Goal: Task Accomplishment & Management: Manage account settings

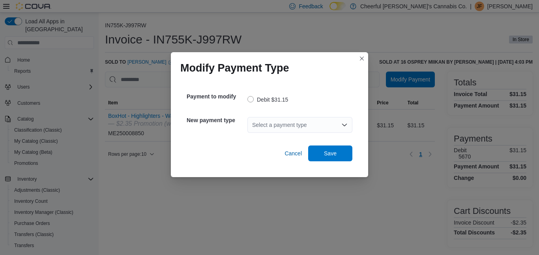
click at [346, 124] on icon "Open list of options" at bounding box center [345, 125] width 6 height 6
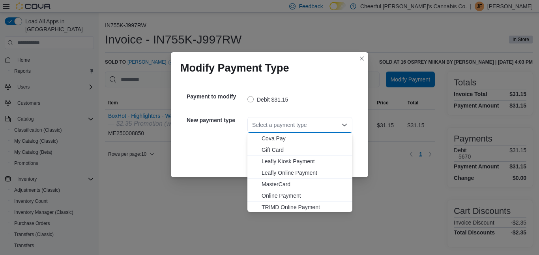
scroll to position [36, 0]
click at [268, 205] on span "Visa" at bounding box center [305, 206] width 86 height 8
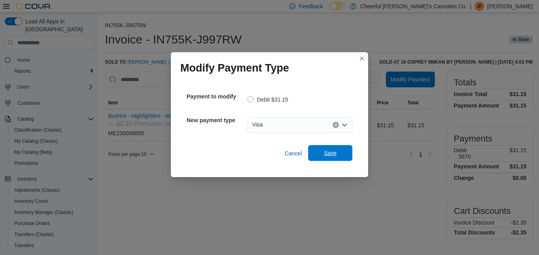
click at [320, 153] on span "Save" at bounding box center [330, 153] width 35 height 16
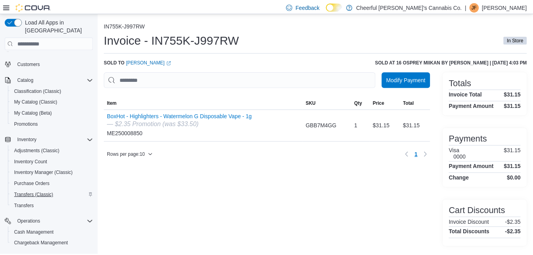
scroll to position [108, 0]
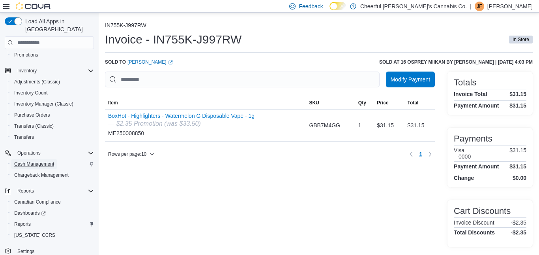
click at [40, 161] on span "Cash Management" at bounding box center [34, 164] width 40 height 6
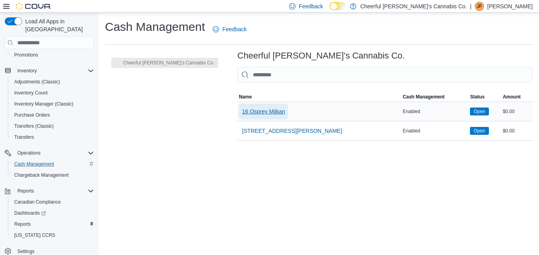
click at [242, 110] on span "16 Osprey Miikan" at bounding box center [263, 111] width 43 height 8
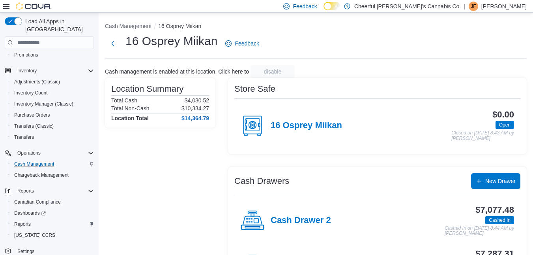
scroll to position [44, 0]
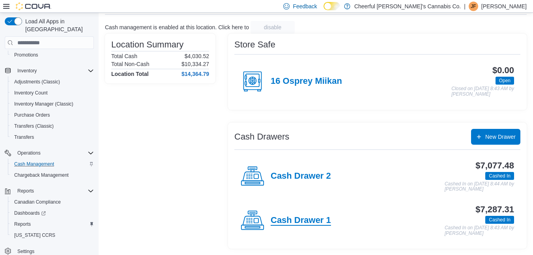
click at [302, 221] on h4 "Cash Drawer 1" at bounding box center [301, 220] width 60 height 10
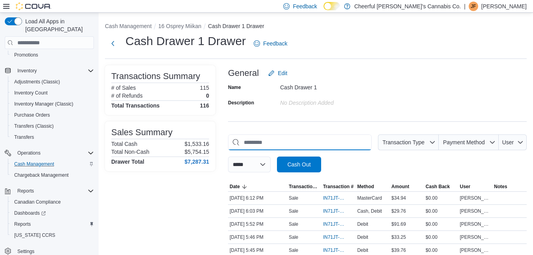
click at [278, 144] on input "This is a search bar. As you type, the results lower in the page will automatic…" at bounding box center [300, 142] width 144 height 16
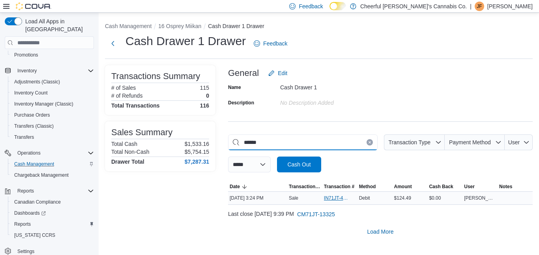
type input "******"
click at [330, 199] on span "IN71JT-411687" at bounding box center [336, 198] width 24 height 6
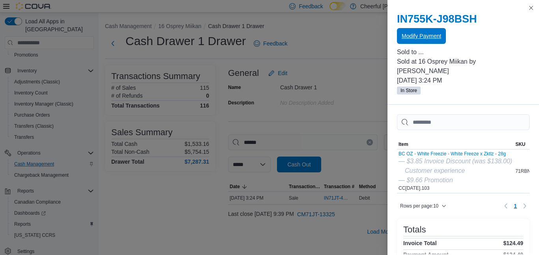
click at [424, 34] on span "Modify Payment" at bounding box center [421, 36] width 39 height 8
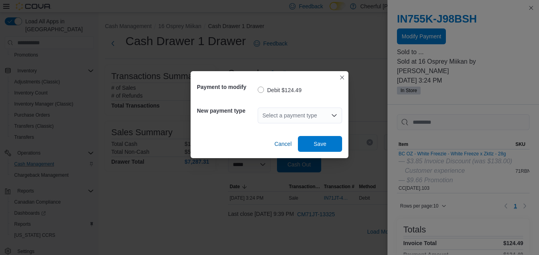
click at [335, 111] on div "Select a payment type" at bounding box center [300, 115] width 84 height 16
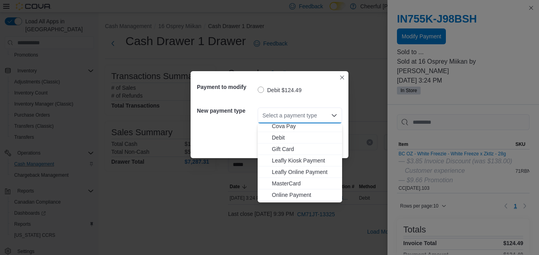
scroll to position [47, 0]
click at [282, 161] on span "MasterCard" at bounding box center [305, 162] width 66 height 8
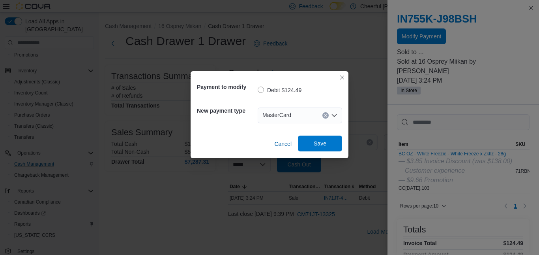
click at [326, 142] on span "Save" at bounding box center [320, 143] width 13 height 8
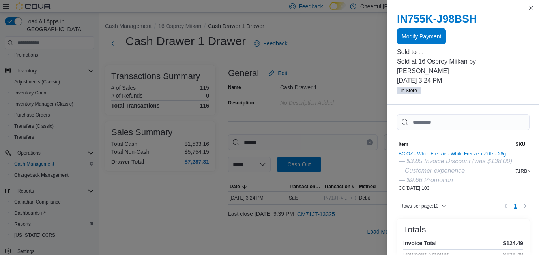
scroll to position [0, 0]
click at [438, 32] on span "Modify Payment" at bounding box center [421, 36] width 39 height 16
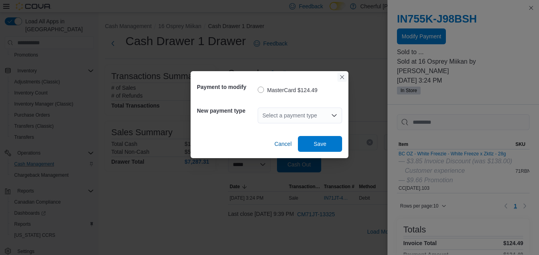
click at [342, 77] on button "Closes this modal window" at bounding box center [342, 76] width 9 height 9
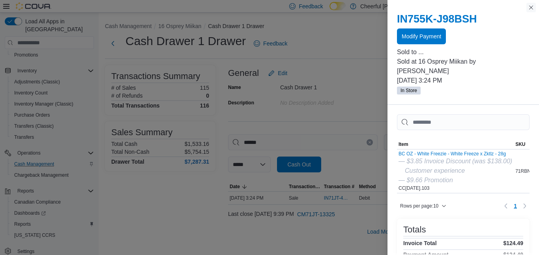
click at [534, 6] on button "Close this dialog" at bounding box center [531, 7] width 9 height 9
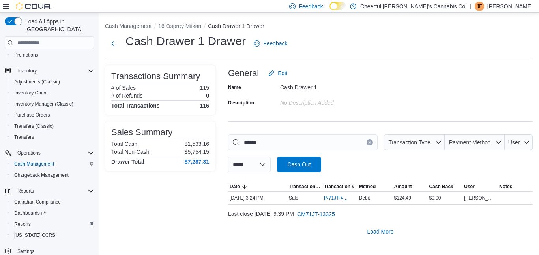
click at [370, 140] on button "Clear input" at bounding box center [370, 142] width 6 height 6
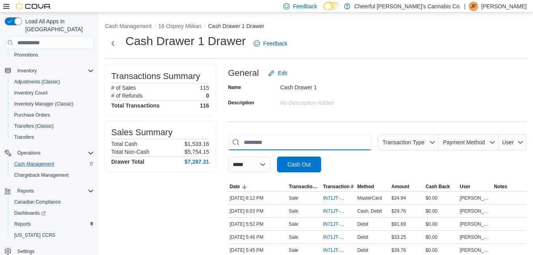
click at [345, 142] on input "This is a search bar. As you type, the results lower in the page will automatic…" at bounding box center [300, 142] width 144 height 16
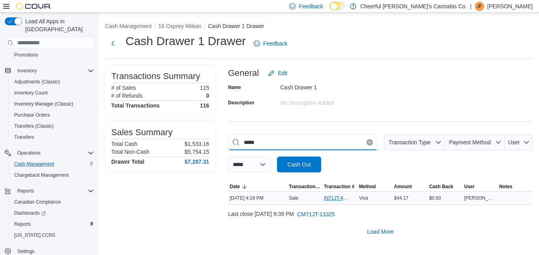
type input "*****"
click at [330, 200] on span "IN71JT-411718" at bounding box center [336, 198] width 24 height 6
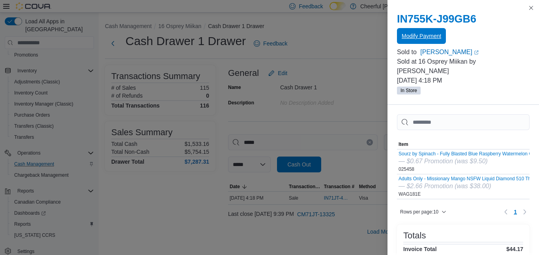
click at [423, 32] on span "Modify Payment" at bounding box center [421, 36] width 39 height 16
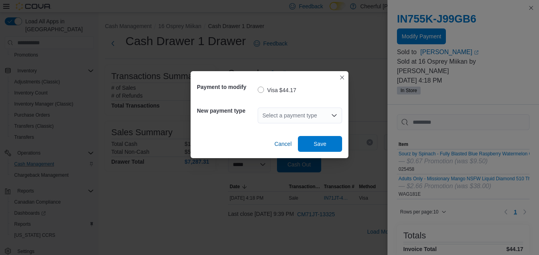
click at [337, 113] on icon "Open list of options" at bounding box center [334, 115] width 6 height 6
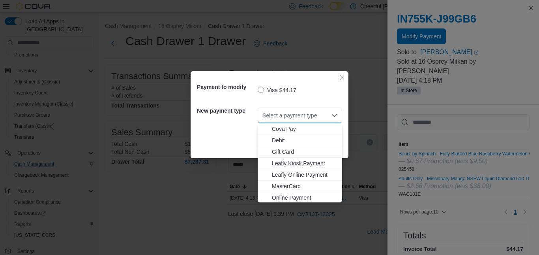
scroll to position [47, 0]
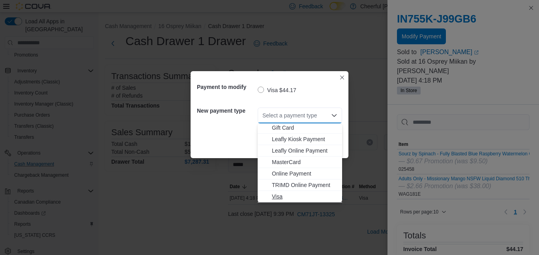
click at [282, 197] on span "Visa" at bounding box center [305, 196] width 66 height 8
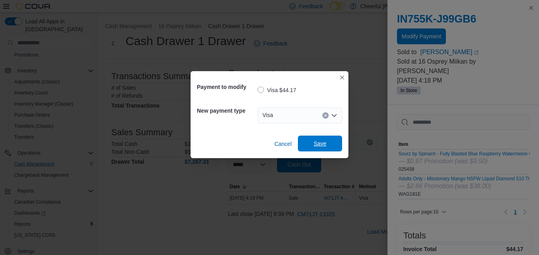
click at [321, 144] on span "Save" at bounding box center [320, 143] width 13 height 8
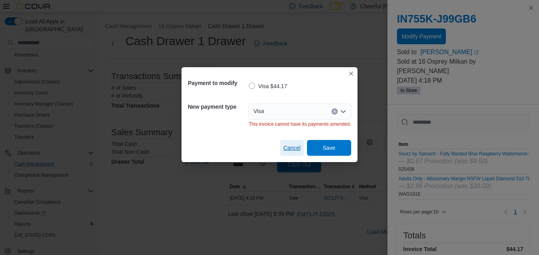
click at [290, 150] on span "Cancel" at bounding box center [291, 148] width 17 height 8
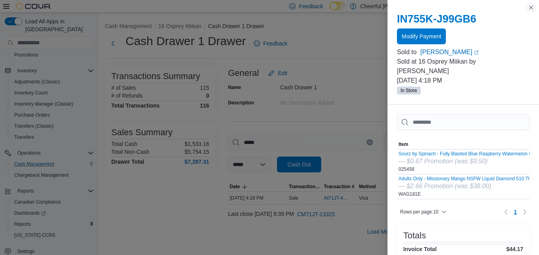
click at [530, 10] on button "Close this dialog" at bounding box center [531, 7] width 9 height 9
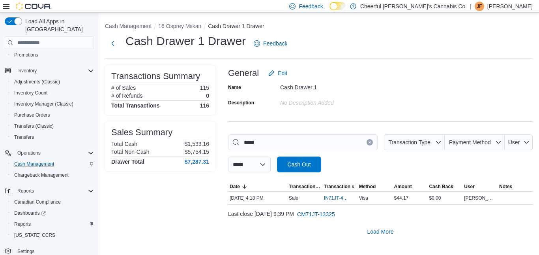
click at [369, 143] on icon "Clear input" at bounding box center [370, 142] width 2 height 2
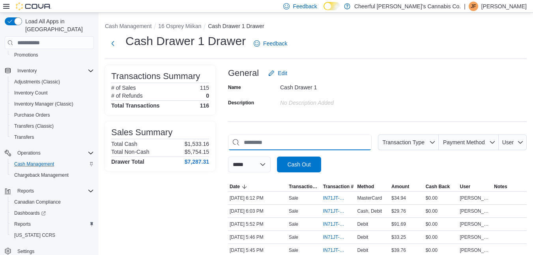
click at [262, 143] on input "This is a search bar. As you type, the results lower in the page will automatic…" at bounding box center [300, 142] width 144 height 16
type input "*"
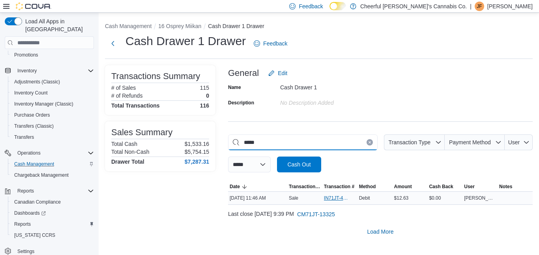
type input "*****"
click at [334, 200] on span "IN71JT-411585" at bounding box center [340, 197] width 32 height 9
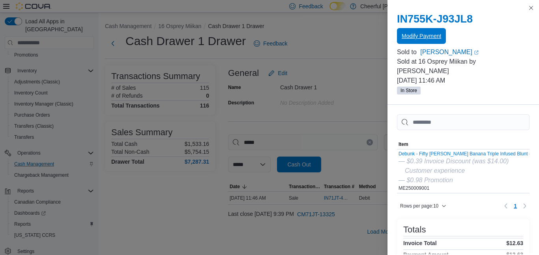
click at [422, 34] on span "Modify Payment" at bounding box center [421, 36] width 39 height 8
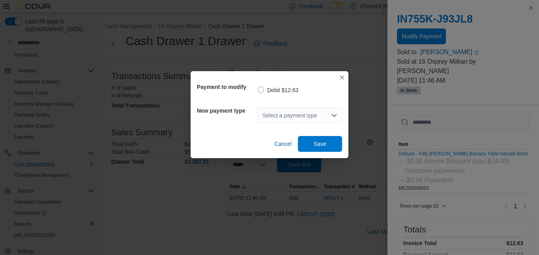
click at [333, 115] on icon "Open list of options" at bounding box center [334, 115] width 5 height 2
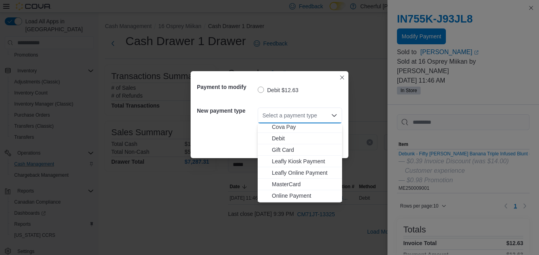
scroll to position [47, 0]
click at [276, 197] on span "Visa" at bounding box center [305, 196] width 66 height 8
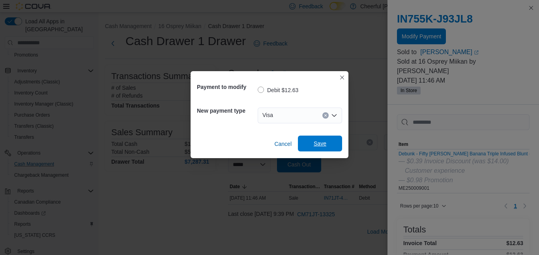
click at [314, 139] on span "Save" at bounding box center [320, 143] width 35 height 16
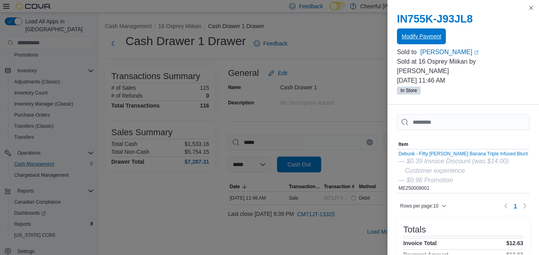
scroll to position [0, 0]
click at [530, 7] on button "Close this dialog" at bounding box center [531, 7] width 9 height 9
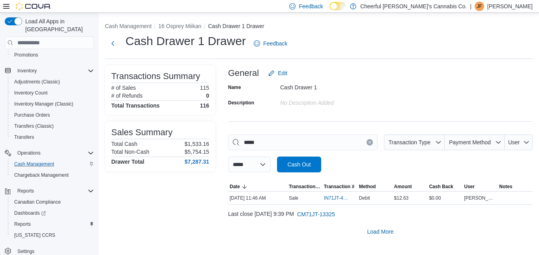
click at [370, 143] on icon "Clear input" at bounding box center [369, 142] width 3 height 3
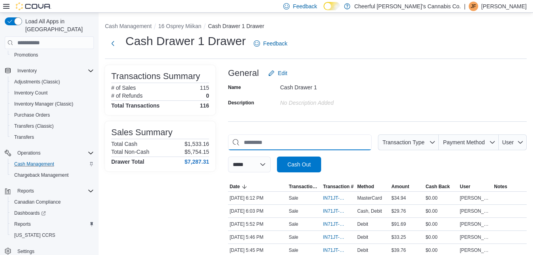
click at [299, 148] on input "This is a search bar. As you type, the results lower in the page will automatic…" at bounding box center [300, 142] width 144 height 16
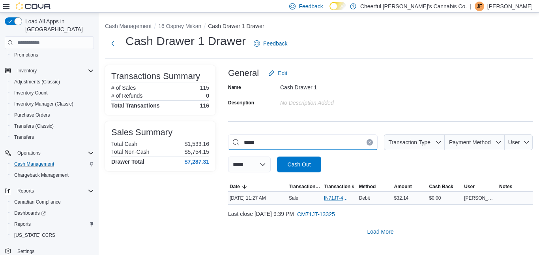
type input "*****"
click at [335, 196] on span "IN71JT-411574" at bounding box center [336, 198] width 24 height 6
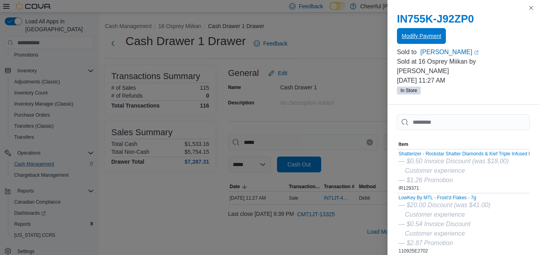
click at [413, 37] on span "Modify Payment" at bounding box center [421, 36] width 39 height 8
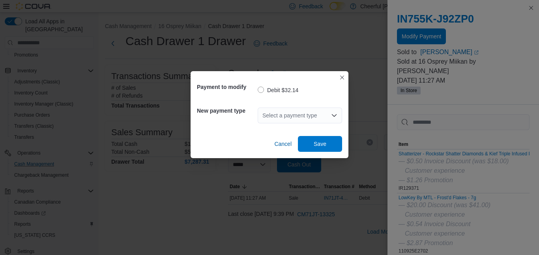
click at [334, 114] on icon "Open list of options" at bounding box center [334, 115] width 6 height 6
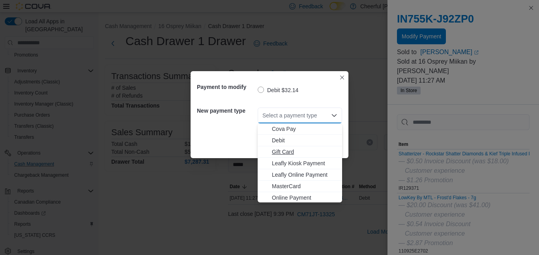
scroll to position [47, 0]
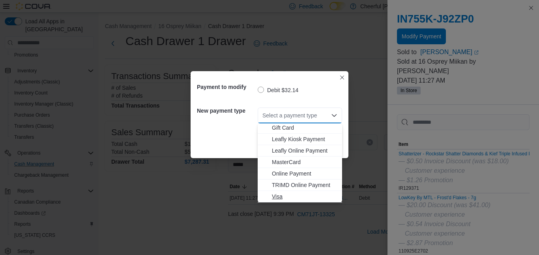
click at [275, 196] on span "Visa" at bounding box center [305, 196] width 66 height 8
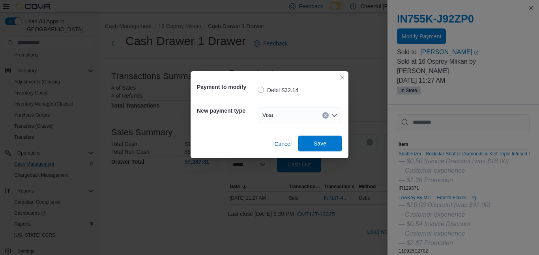
click at [325, 142] on span "Save" at bounding box center [320, 143] width 13 height 8
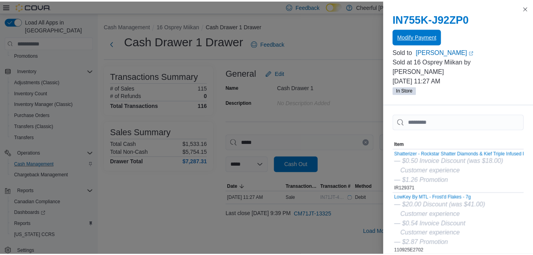
scroll to position [0, 0]
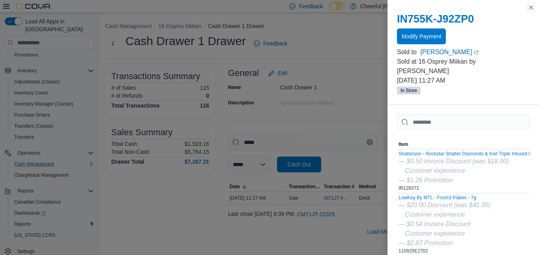
click at [532, 6] on button "Close this dialog" at bounding box center [531, 7] width 9 height 9
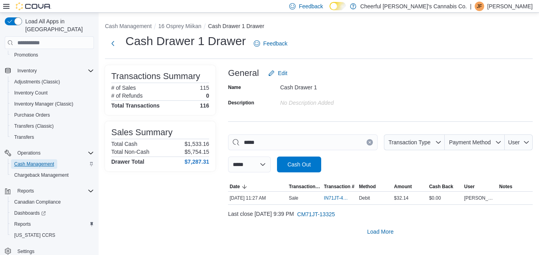
click at [46, 161] on span "Cash Management" at bounding box center [34, 164] width 40 height 6
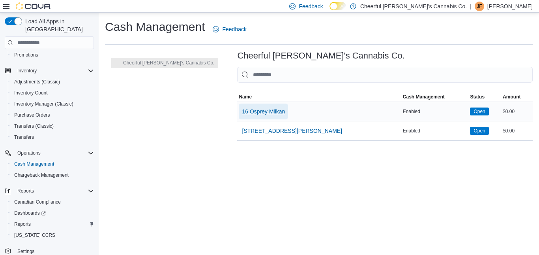
click at [243, 110] on span "16 Osprey Miikan" at bounding box center [263, 111] width 43 height 8
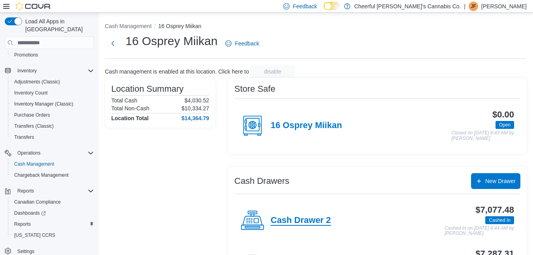
click at [318, 216] on h4 "Cash Drawer 2" at bounding box center [301, 220] width 60 height 10
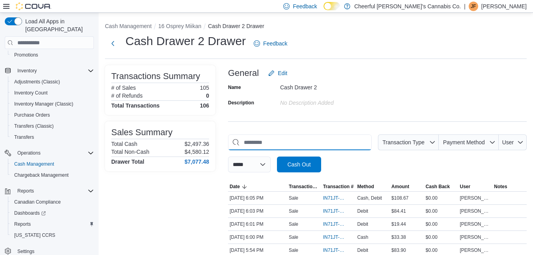
click at [282, 143] on input "This is a search bar. As you type, the results lower in the page will automatic…" at bounding box center [300, 142] width 144 height 16
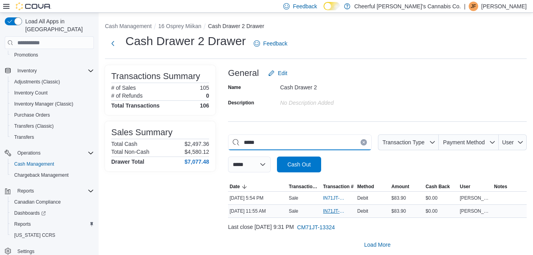
type input "*****"
click at [338, 210] on span "IN71JT-411591" at bounding box center [334, 211] width 23 height 6
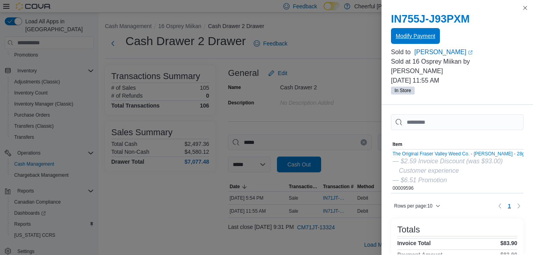
click at [415, 32] on span "Modify Payment" at bounding box center [415, 36] width 39 height 16
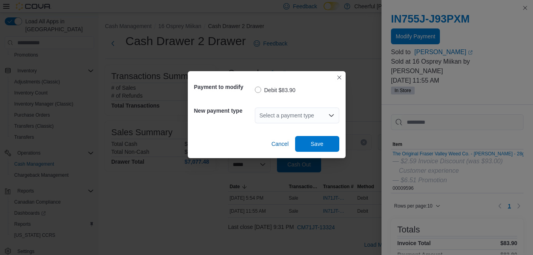
click at [332, 115] on icon "Open list of options" at bounding box center [332, 115] width 6 height 6
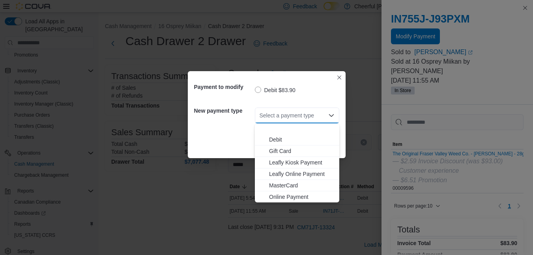
scroll to position [47, 0]
click at [273, 195] on span "Visa" at bounding box center [302, 196] width 66 height 8
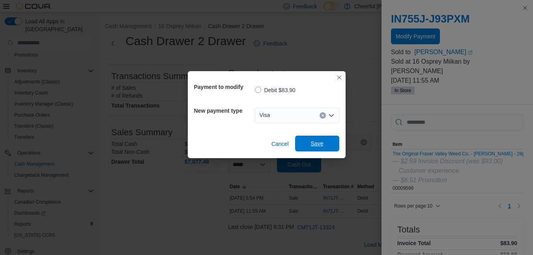
click at [321, 138] on span "Save" at bounding box center [317, 143] width 35 height 16
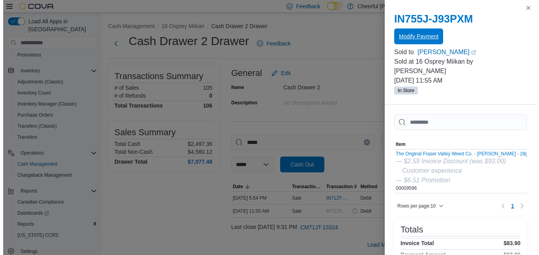
scroll to position [0, 0]
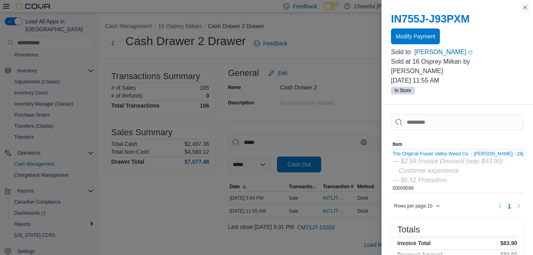
click at [524, 5] on button "Close this dialog" at bounding box center [525, 7] width 9 height 9
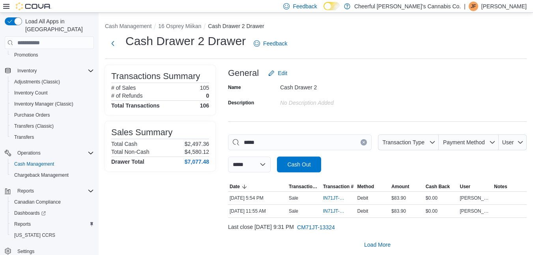
click at [365, 142] on icon "Clear input" at bounding box center [364, 142] width 2 height 2
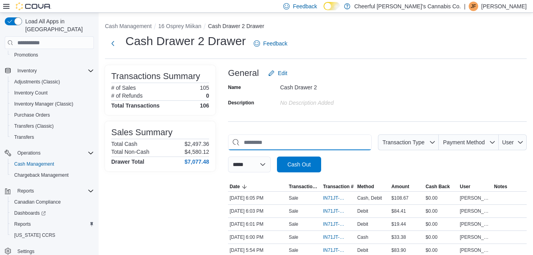
click at [322, 145] on input "This is a search bar. As you type, the results lower in the page will automatic…" at bounding box center [300, 142] width 144 height 16
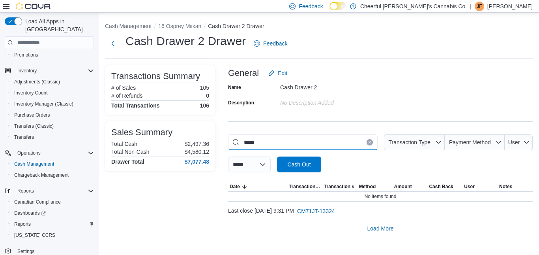
type input "*****"
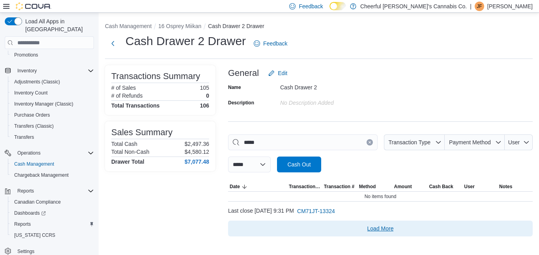
click at [377, 227] on span "Load More" at bounding box center [381, 228] width 26 height 8
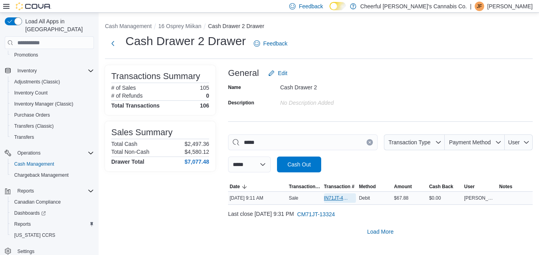
click at [334, 195] on span "IN71JT-411532" at bounding box center [336, 198] width 24 height 6
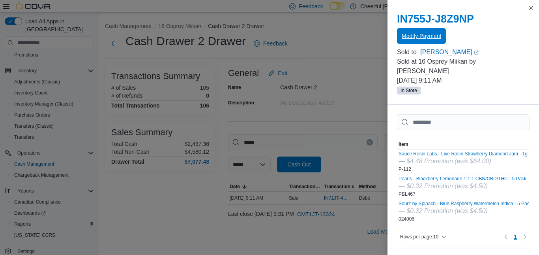
click at [433, 32] on span "Modify Payment" at bounding box center [421, 36] width 39 height 16
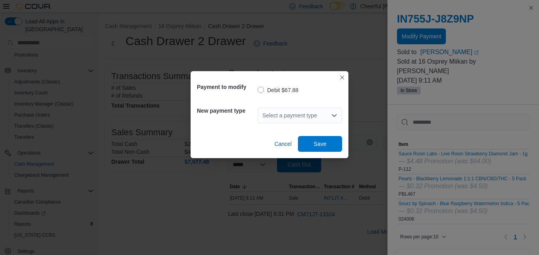
click at [334, 116] on icon "Open list of options" at bounding box center [334, 115] width 6 height 6
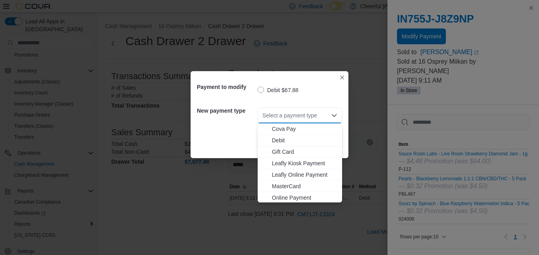
scroll to position [47, 0]
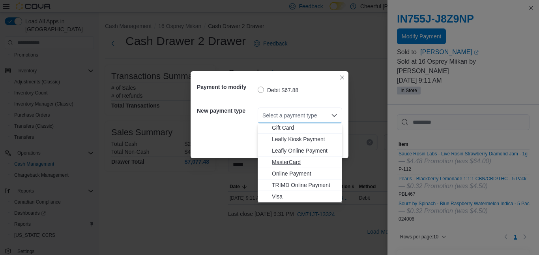
click at [283, 164] on span "MasterCard" at bounding box center [305, 162] width 66 height 8
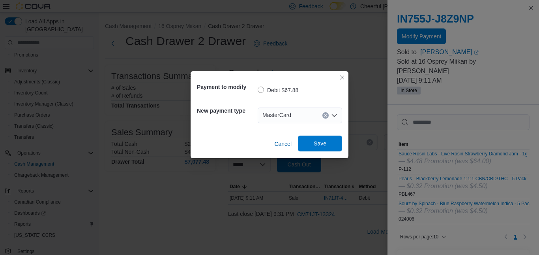
click at [315, 137] on span "Save" at bounding box center [320, 143] width 35 height 16
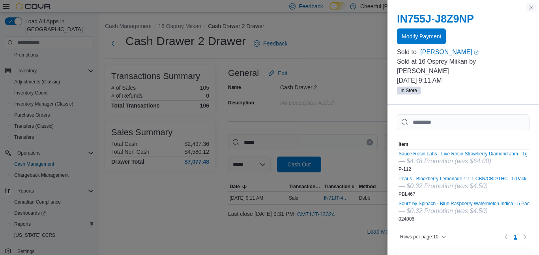
click at [532, 7] on button "Close this dialog" at bounding box center [531, 7] width 9 height 9
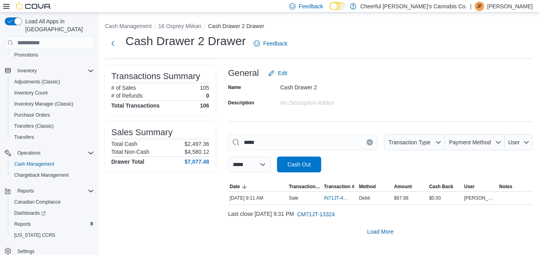
click at [370, 140] on button "Clear input" at bounding box center [370, 142] width 6 height 6
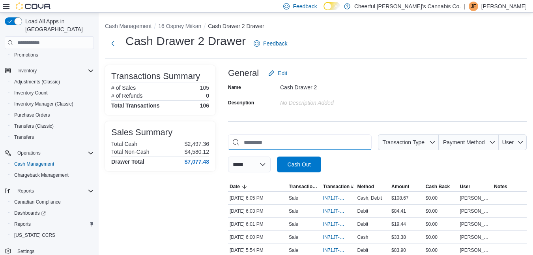
click at [347, 139] on input "This is a search bar. As you type, the results lower in the page will automatic…" at bounding box center [300, 142] width 144 height 16
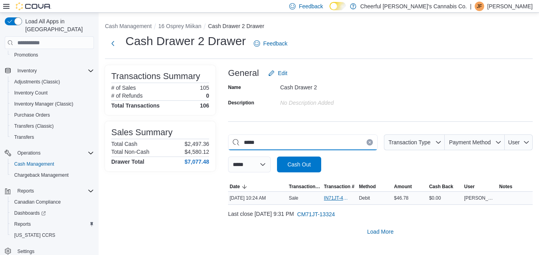
type input "*****"
click at [326, 199] on span "IN71JT-411550" at bounding box center [336, 198] width 24 height 6
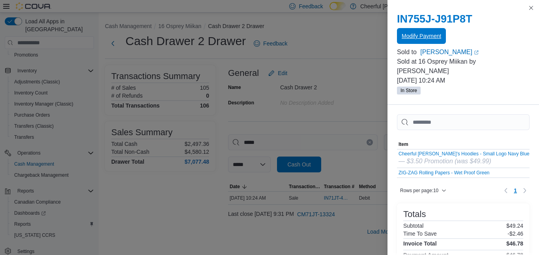
click at [424, 36] on span "Modify Payment" at bounding box center [421, 36] width 39 height 8
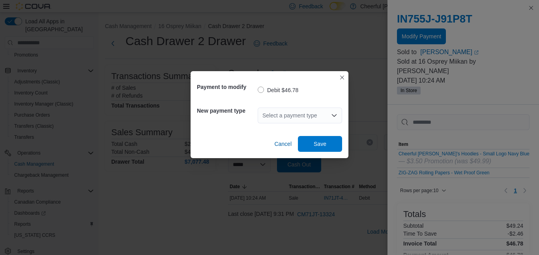
click at [335, 114] on icon "Open list of options" at bounding box center [334, 115] width 6 height 6
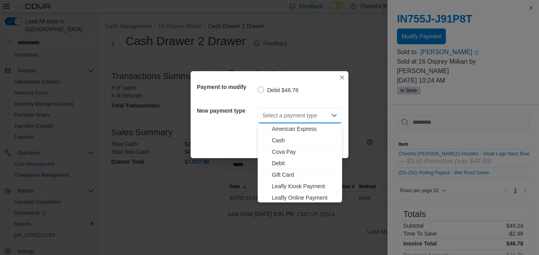
scroll to position [47, 0]
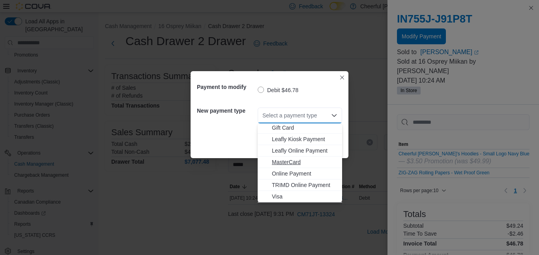
click at [281, 162] on span "MasterCard" at bounding box center [305, 162] width 66 height 8
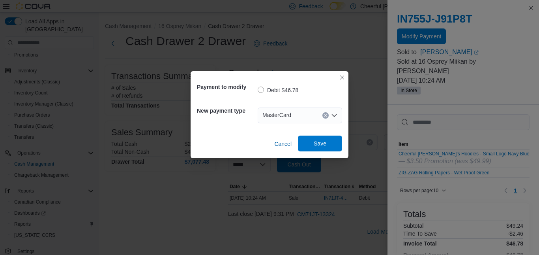
click at [319, 140] on span "Save" at bounding box center [320, 143] width 35 height 16
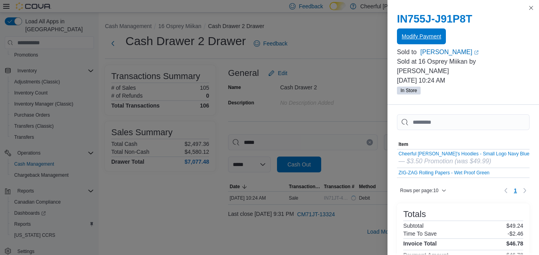
scroll to position [0, 0]
click at [530, 5] on button "Close this dialog" at bounding box center [531, 7] width 9 height 9
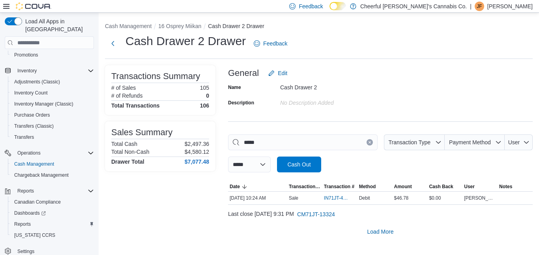
click at [369, 141] on icon "Clear input" at bounding box center [369, 142] width 3 height 3
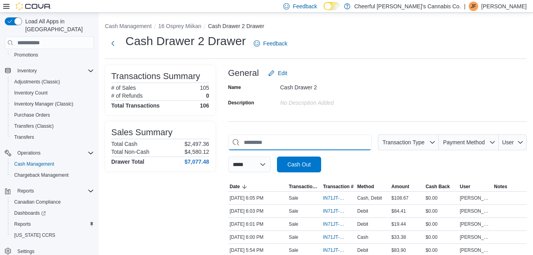
click at [338, 143] on input "This is a search bar. As you type, the results lower in the page will automatic…" at bounding box center [300, 142] width 144 height 16
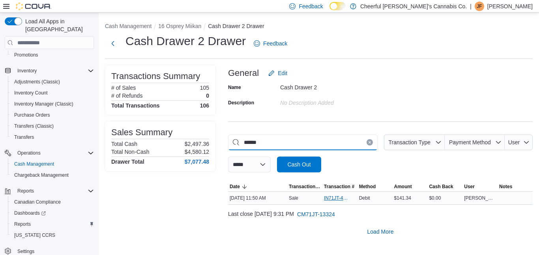
type input "******"
click at [338, 197] on span "IN71JT-411589" at bounding box center [336, 198] width 24 height 6
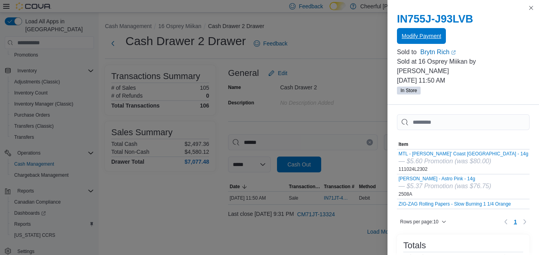
click at [427, 38] on span "Modify Payment" at bounding box center [421, 36] width 39 height 8
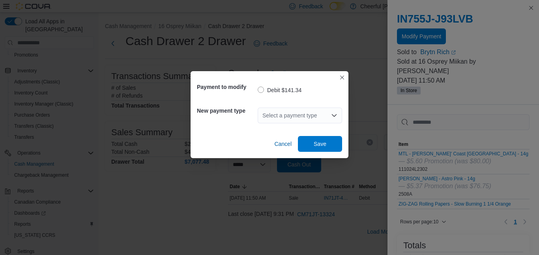
click at [333, 114] on icon "Open list of options" at bounding box center [334, 115] width 6 height 6
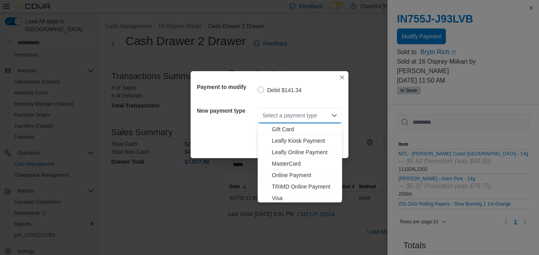
scroll to position [47, 0]
click at [278, 196] on span "Visa" at bounding box center [305, 196] width 66 height 8
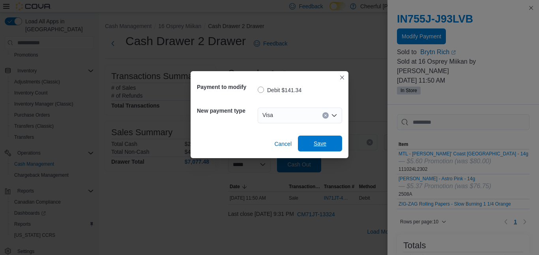
click at [318, 143] on span "Save" at bounding box center [320, 143] width 13 height 8
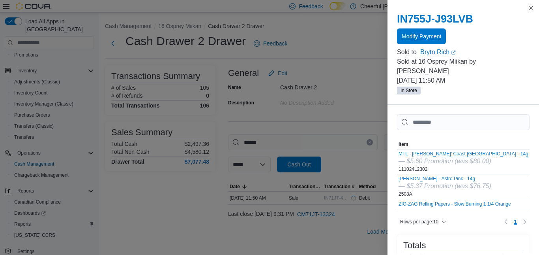
scroll to position [0, 0]
click at [533, 6] on button "Close this dialog" at bounding box center [531, 7] width 9 height 9
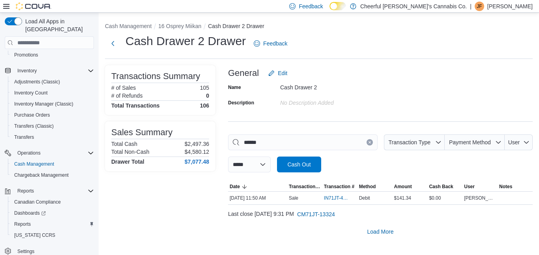
click at [369, 142] on icon "Clear input" at bounding box center [369, 142] width 3 height 3
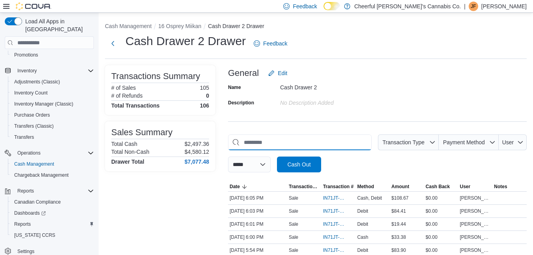
click at [325, 142] on input "This is a search bar. As you type, the results lower in the page will automatic…" at bounding box center [300, 142] width 144 height 16
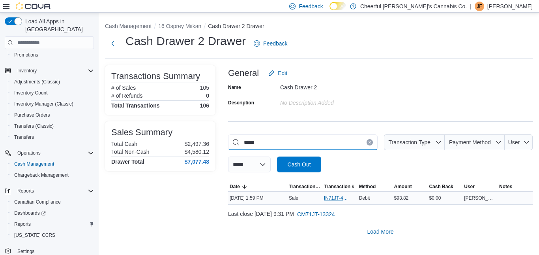
type input "*****"
click at [332, 199] on span "IN71JT-411655" at bounding box center [336, 198] width 24 height 6
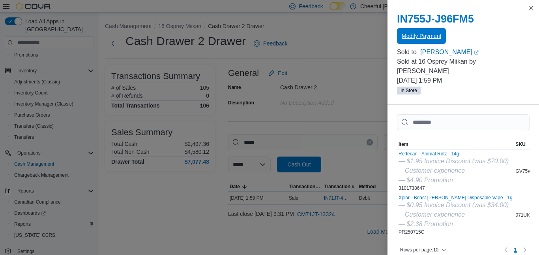
click at [427, 37] on span "Modify Payment" at bounding box center [421, 36] width 39 height 8
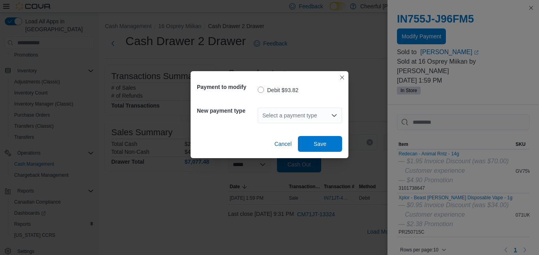
click at [334, 112] on icon "Open list of options" at bounding box center [334, 115] width 6 height 6
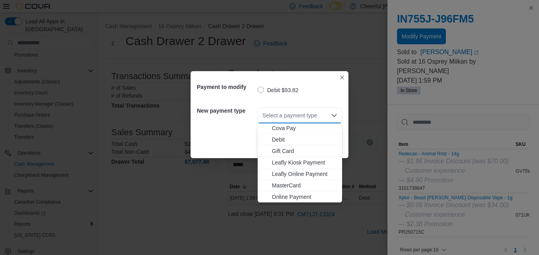
scroll to position [47, 0]
click at [277, 197] on span "Visa" at bounding box center [305, 196] width 66 height 8
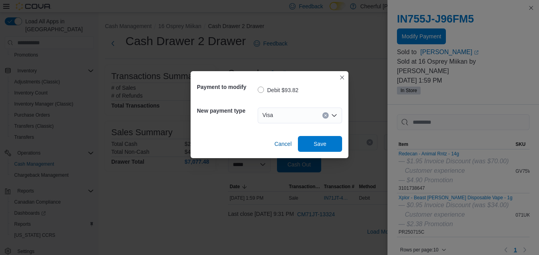
click at [322, 135] on div "Cancel Save" at bounding box center [269, 141] width 145 height 22
click at [321, 143] on span "Save" at bounding box center [320, 143] width 13 height 8
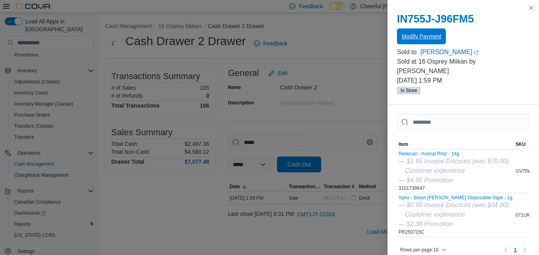
scroll to position [0, 0]
